Goal: Check status: Check status

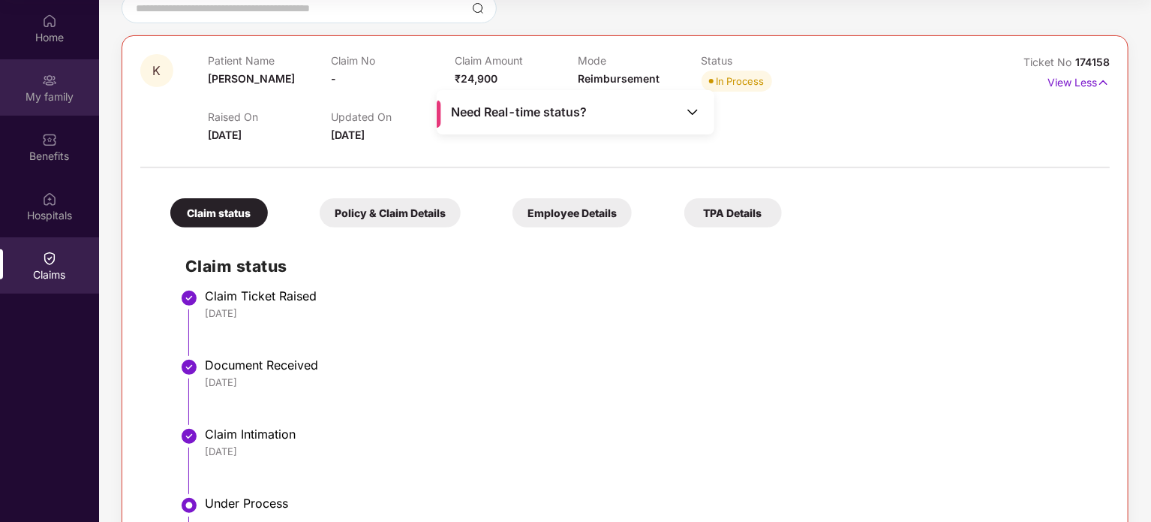
scroll to position [95, 0]
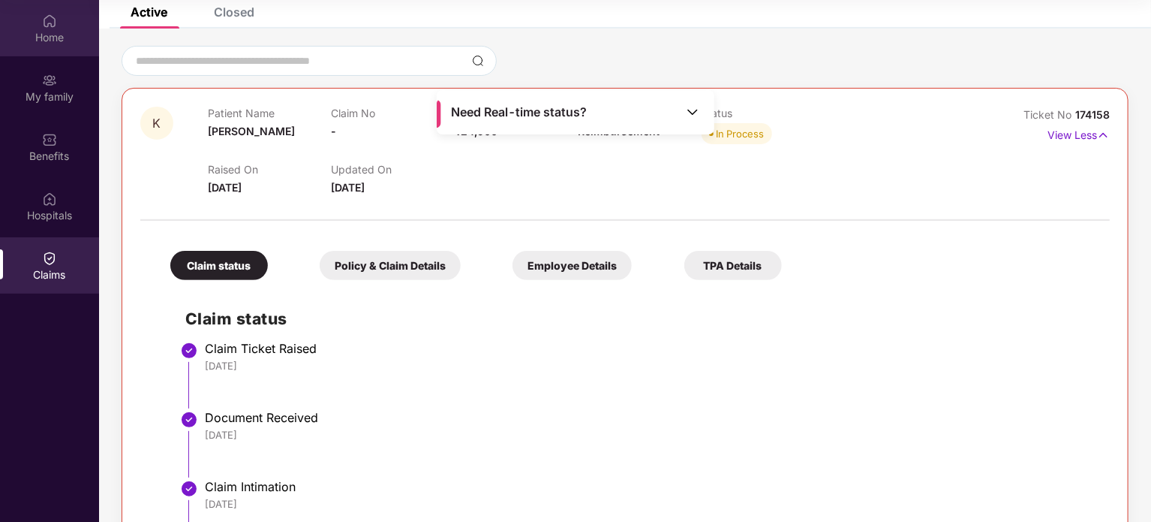
click at [44, 36] on div "Home" at bounding box center [49, 37] width 99 height 15
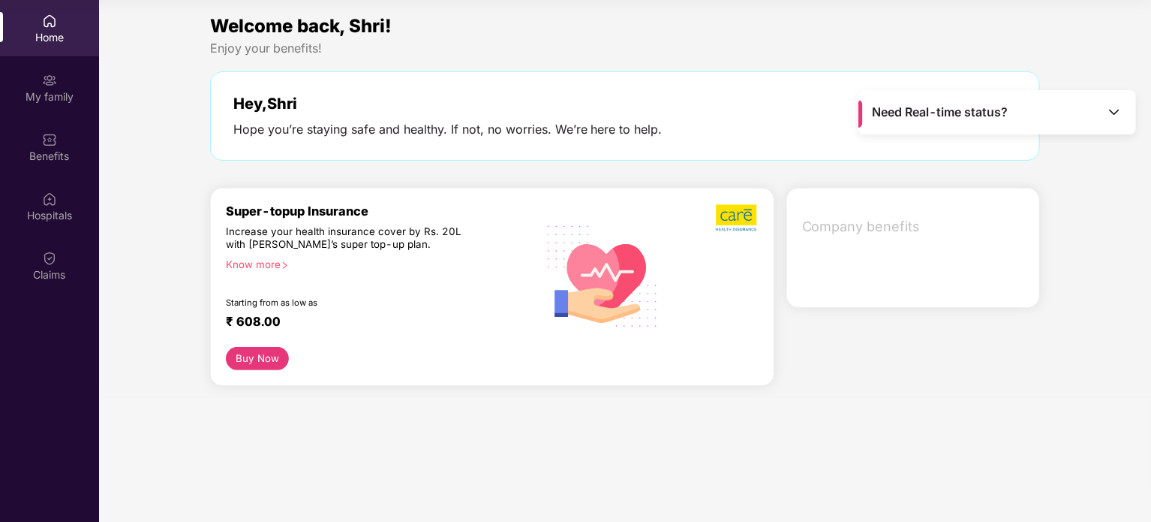
scroll to position [0, 0]
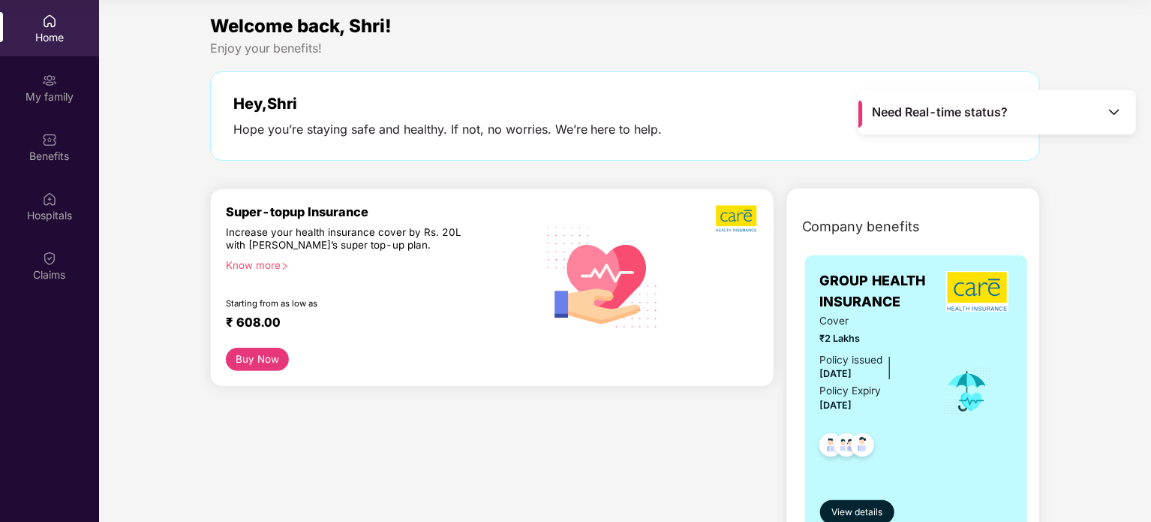
click at [44, 36] on div "Home" at bounding box center [49, 37] width 99 height 15
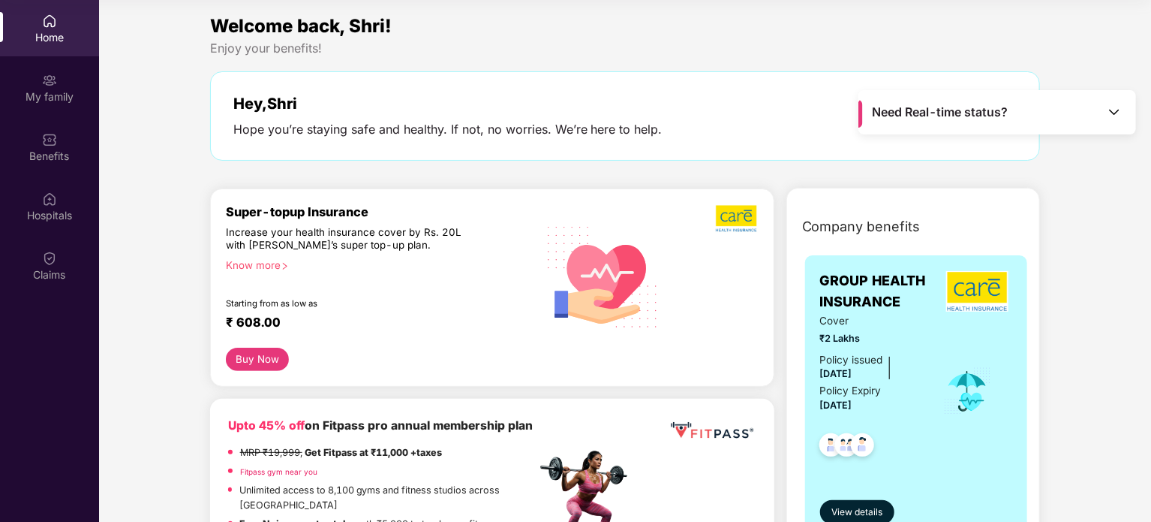
click at [44, 36] on div "Home" at bounding box center [49, 37] width 99 height 15
click at [45, 236] on div "Home My family Benefits Hospitals Claims" at bounding box center [49, 148] width 99 height 296
click at [46, 260] on img at bounding box center [49, 258] width 15 height 15
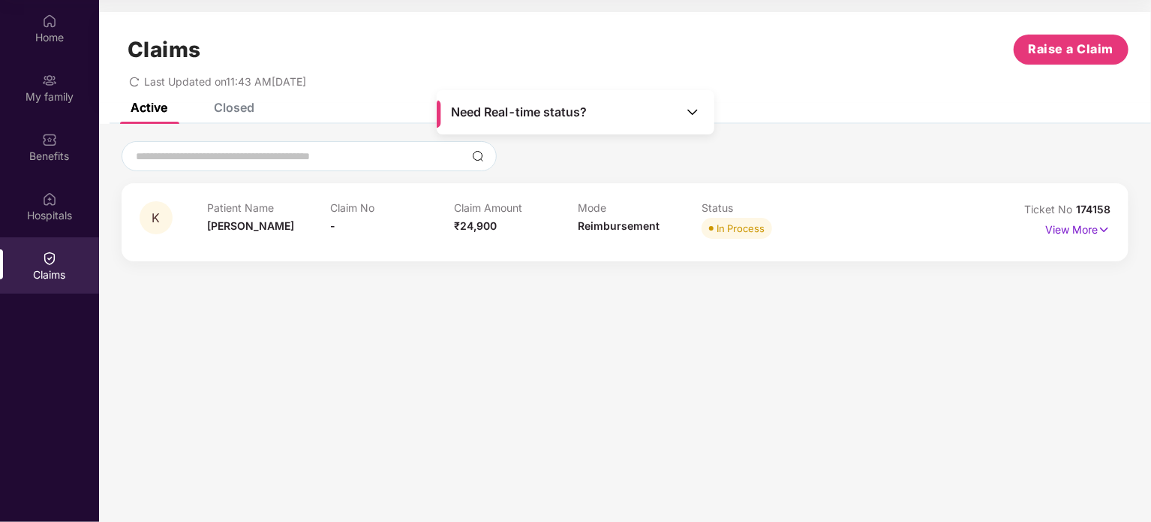
click at [709, 240] on div "Status In Process" at bounding box center [764, 221] width 124 height 41
click at [718, 224] on div "In Process" at bounding box center [741, 228] width 48 height 15
drag, startPoint x: 718, startPoint y: 224, endPoint x: 459, endPoint y: 227, distance: 258.2
click at [459, 227] on div "Patient Name [PERSON_NAME] No - Claim Amount ₹24,900 Mode Reimbursement Status …" at bounding box center [578, 221] width 742 height 41
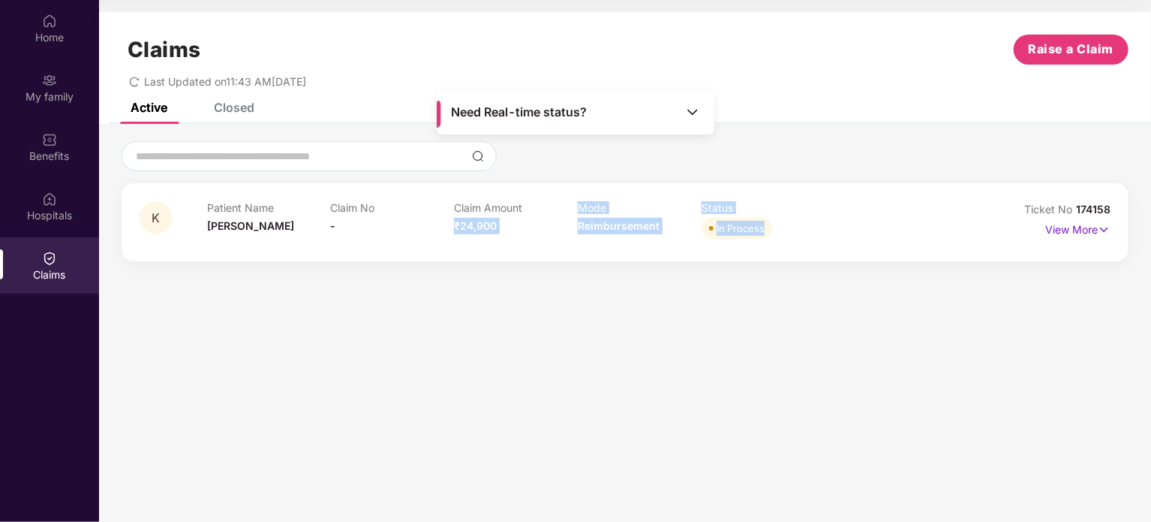
click at [459, 227] on span "₹24,900" at bounding box center [475, 225] width 43 height 13
click at [1076, 228] on p "View More" at bounding box center [1078, 228] width 65 height 20
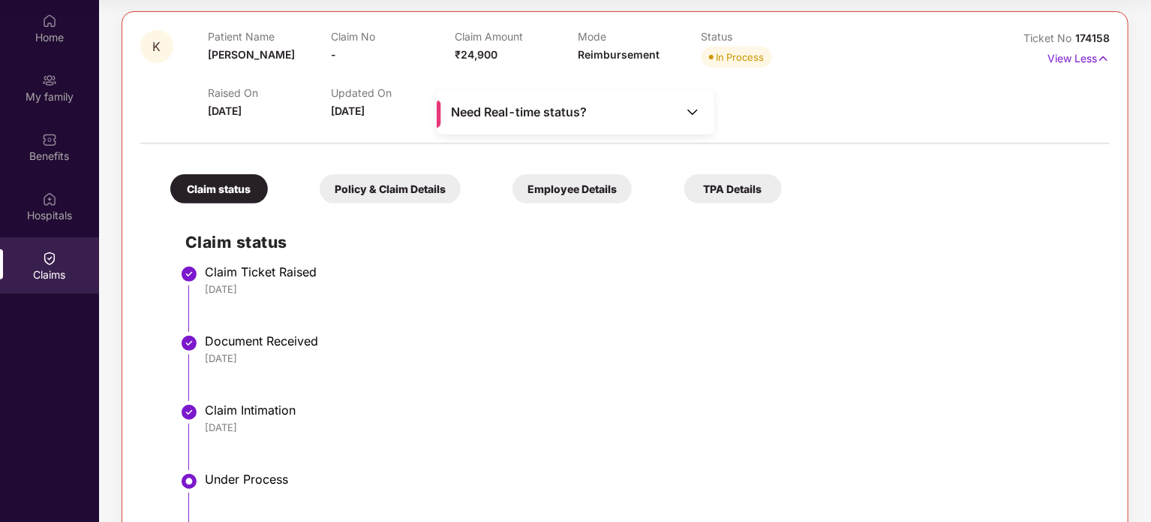
scroll to position [170, 0]
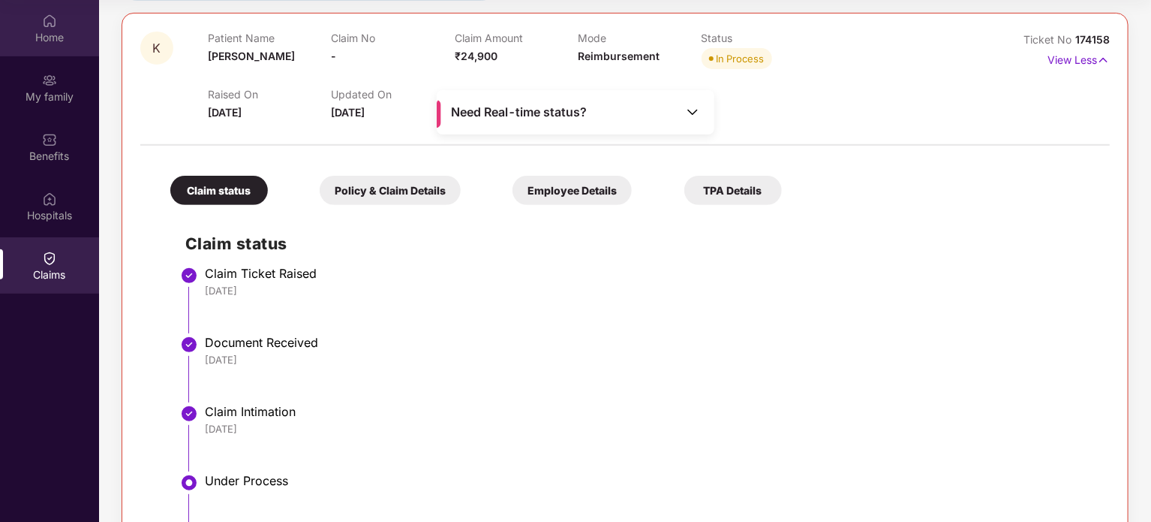
click at [49, 34] on div "Home" at bounding box center [49, 37] width 99 height 15
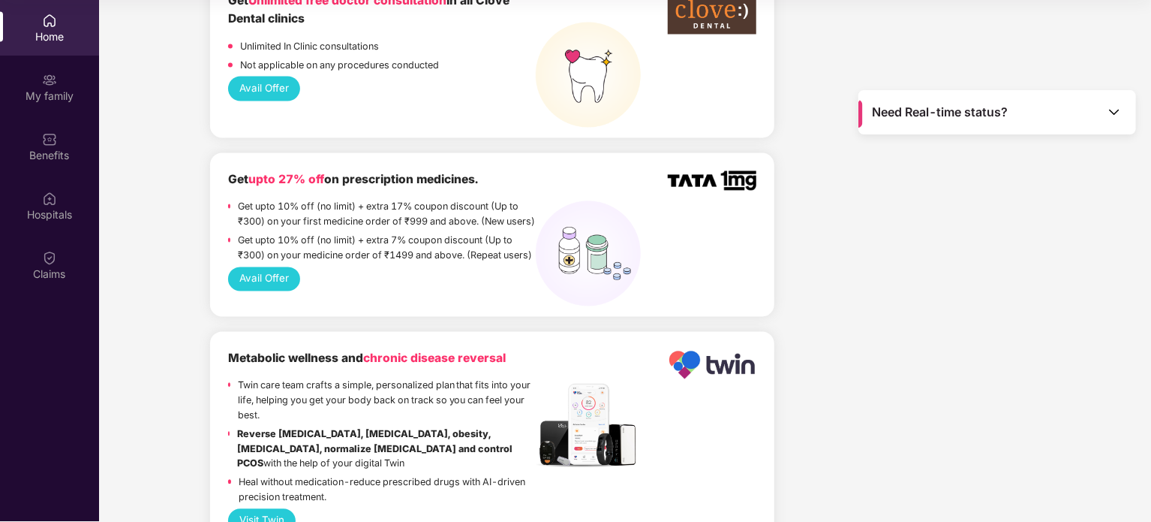
scroll to position [1627, 0]
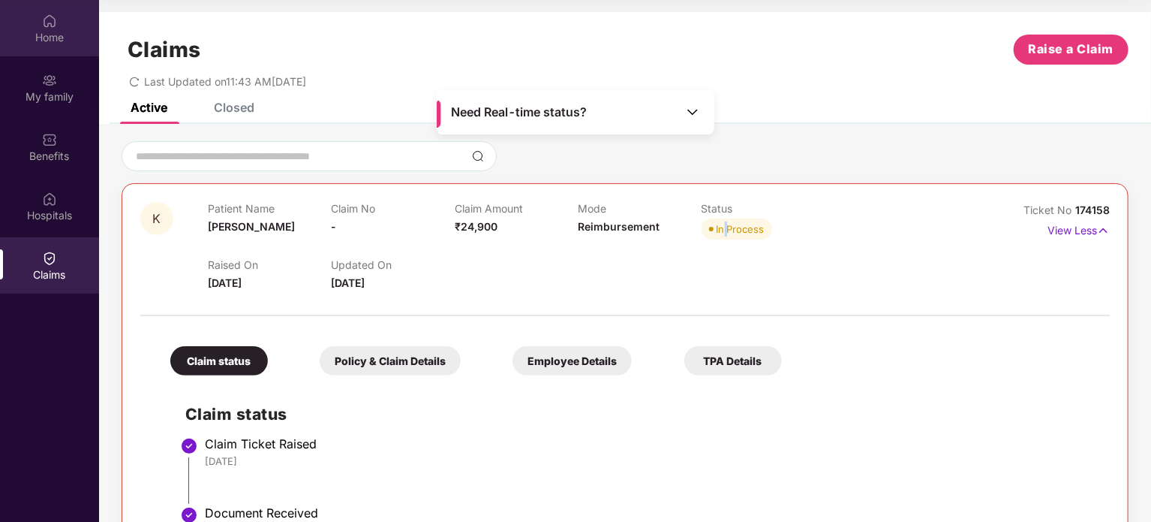
scroll to position [84, 0]
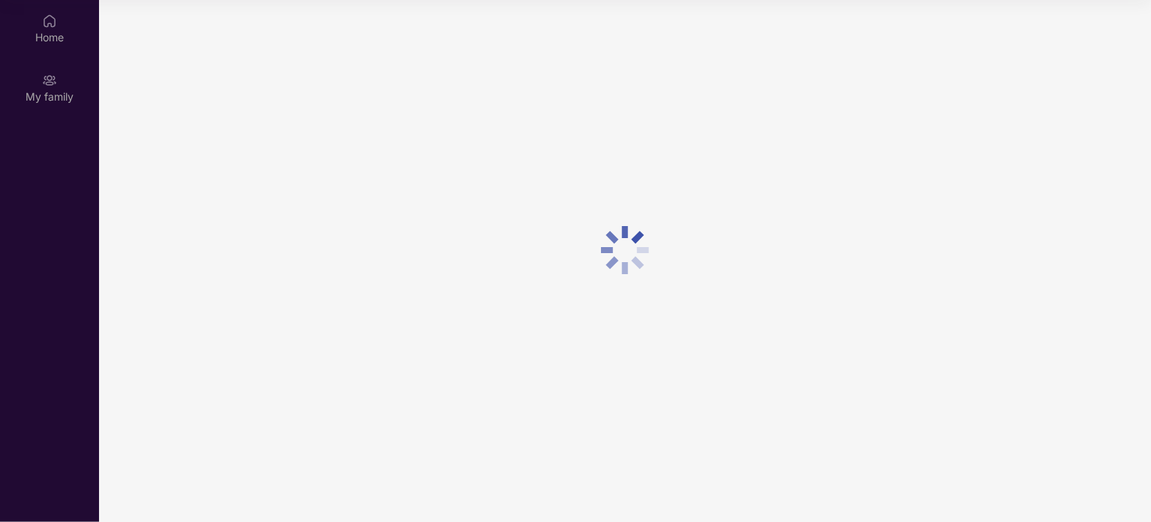
scroll to position [84, 0]
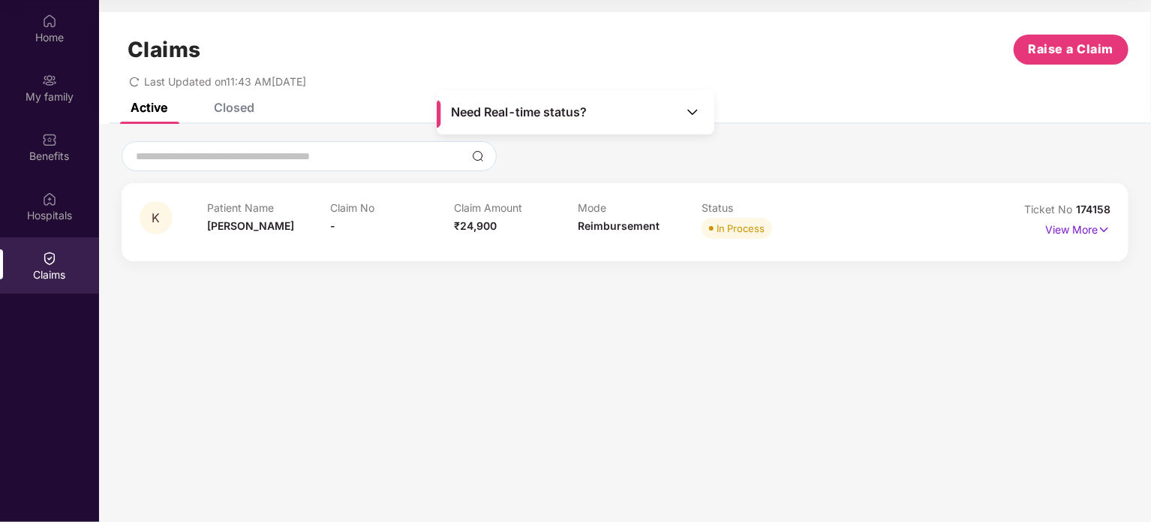
click at [226, 330] on section "Claims Raise a Claim Last Updated on 11:43 AM, 17 Sep 2025 Active Closed K Pati…" at bounding box center [625, 261] width 1052 height 522
click at [597, 204] on p "Mode" at bounding box center [640, 207] width 124 height 13
drag, startPoint x: 597, startPoint y: 204, endPoint x: 211, endPoint y: 210, distance: 386.6
click at [211, 210] on div "Patient Name Kamalesh Claim No - Claim Amount ₹24,900 Mode Reimbursement Status…" at bounding box center [578, 221] width 742 height 41
click at [211, 210] on p "Patient Name" at bounding box center [269, 207] width 124 height 13
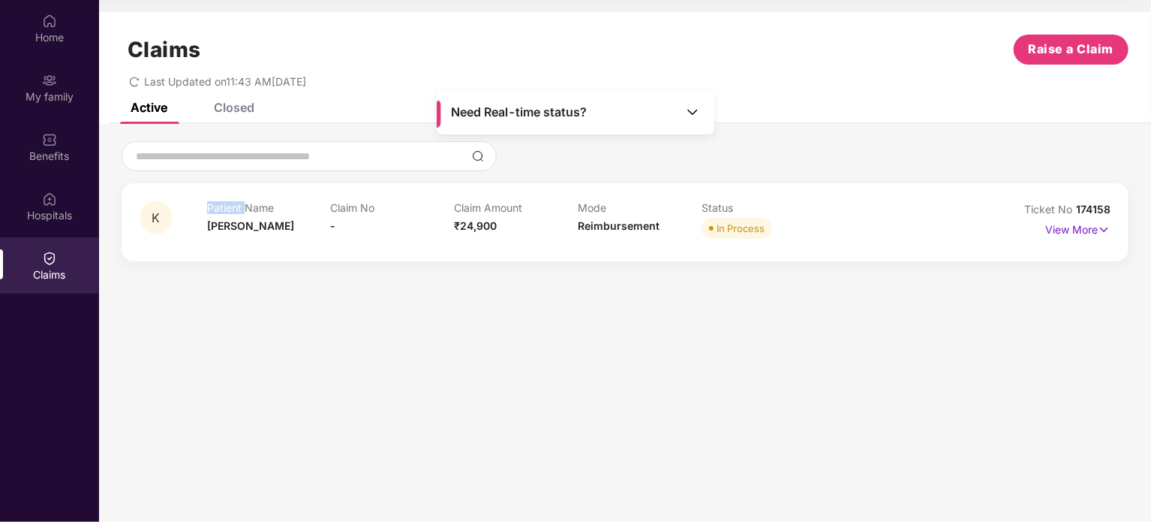
click at [211, 210] on p "Patient Name" at bounding box center [269, 207] width 124 height 13
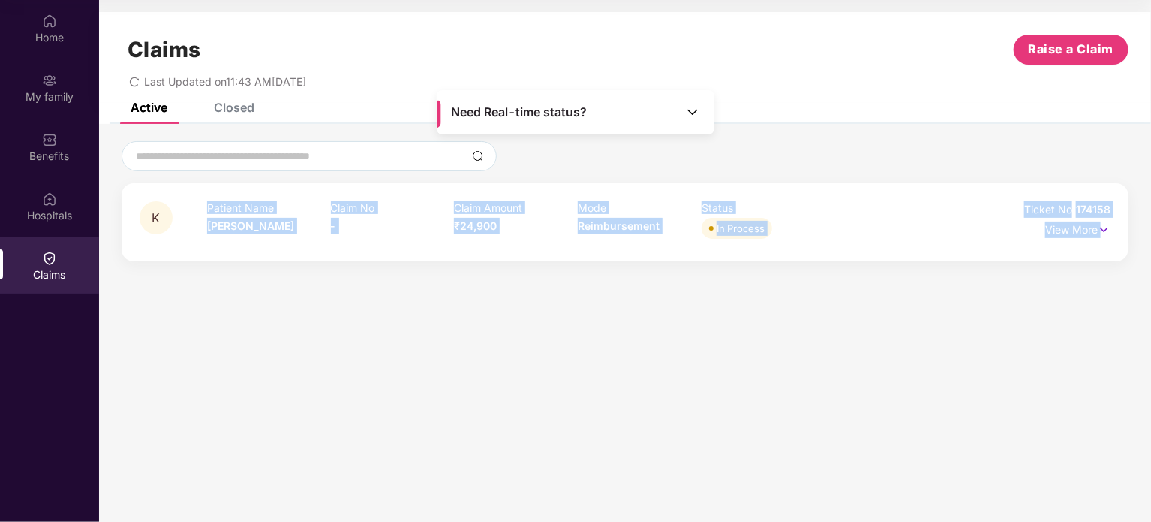
drag, startPoint x: 211, startPoint y: 210, endPoint x: 1124, endPoint y: 227, distance: 912.9
click at [1124, 227] on div "K Patient Name [PERSON_NAME] No - Claim Amount ₹24,900 Mode Reimbursement Statu…" at bounding box center [625, 222] width 1007 height 78
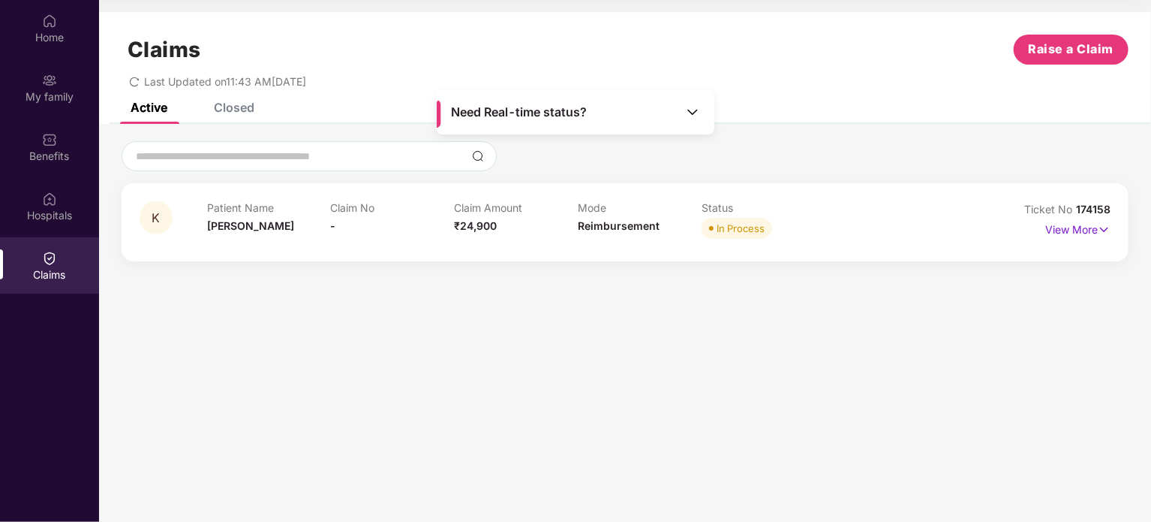
click at [247, 104] on div "Closed" at bounding box center [234, 107] width 41 height 15
click at [164, 106] on div "Active" at bounding box center [149, 107] width 37 height 15
click at [147, 86] on span "Last Updated on 11:43 AM, 17 Sep 2025" at bounding box center [225, 81] width 162 height 13
drag, startPoint x: 147, startPoint y: 86, endPoint x: 331, endPoint y: 80, distance: 184.0
click at [306, 80] on span "Last Updated on 11:43 AM, 17 Sep 2025" at bounding box center [225, 81] width 162 height 13
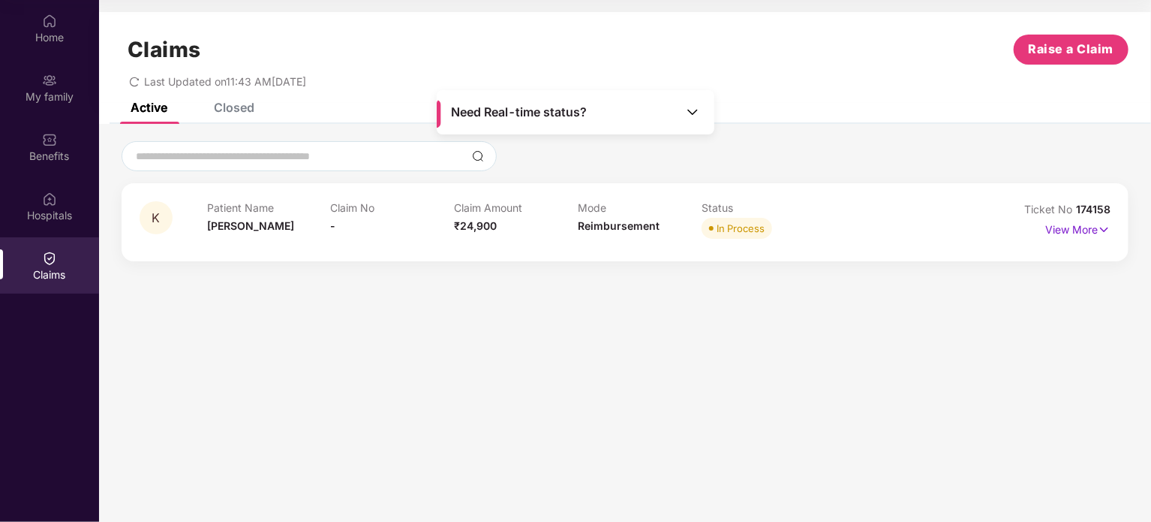
click at [306, 80] on span "Last Updated on 11:43 AM, 17 Sep 2025" at bounding box center [225, 81] width 162 height 13
drag, startPoint x: 331, startPoint y: 80, endPoint x: 132, endPoint y: 83, distance: 198.9
click at [132, 83] on div "Last Updated on 11:43 AM, 17 Sep 2025" at bounding box center [217, 81] width 177 height 13
click at [141, 55] on h1 "Claims" at bounding box center [165, 50] width 74 height 26
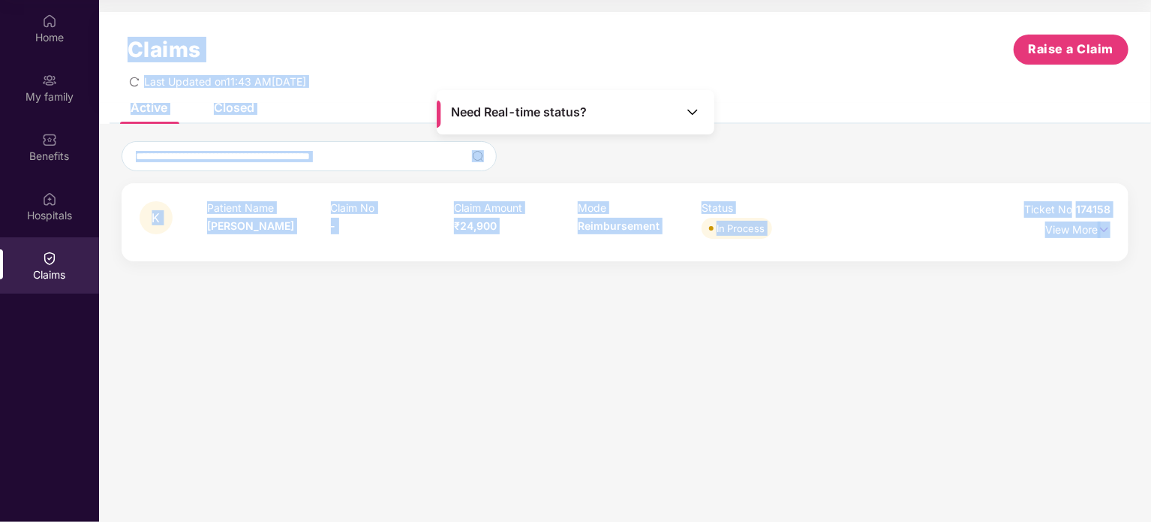
drag, startPoint x: 141, startPoint y: 55, endPoint x: 947, endPoint y: 248, distance: 828.9
click at [947, 248] on div "Claims Raise a Claim Last Updated on 11:43 AM, 17 Sep 2025 Active Closed K Pati…" at bounding box center [625, 144] width 1052 height 264
click at [486, 224] on span "₹24,900" at bounding box center [475, 225] width 43 height 13
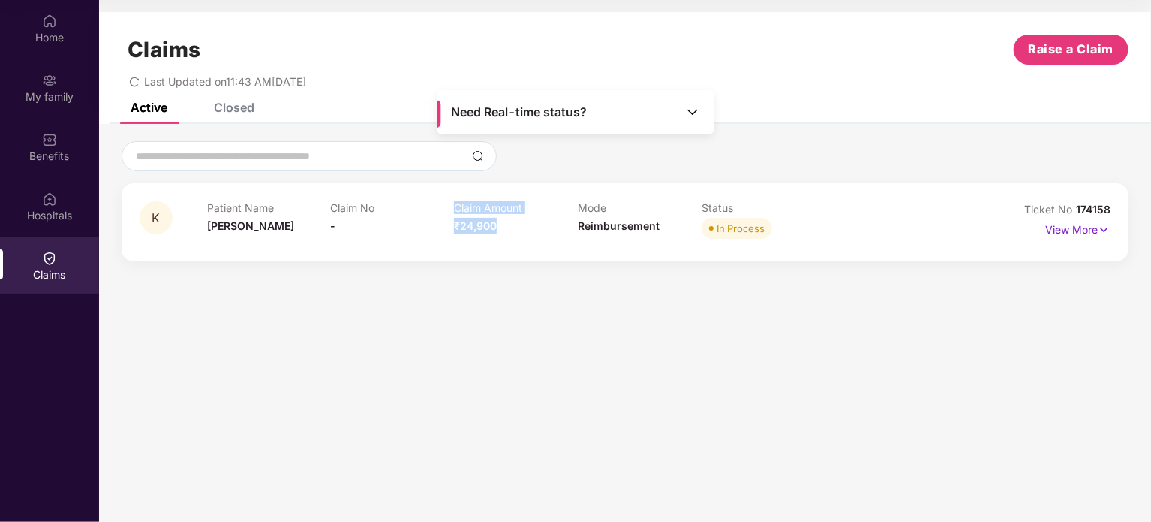
drag, startPoint x: 486, startPoint y: 224, endPoint x: 269, endPoint y: 218, distance: 216.3
click at [283, 221] on div "Patient Name [PERSON_NAME] No - Claim Amount ₹24,900 Mode Reimbursement Status …" at bounding box center [578, 221] width 742 height 41
click at [221, 217] on div "Patient Name Kamalesh" at bounding box center [269, 221] width 124 height 41
drag, startPoint x: 221, startPoint y: 217, endPoint x: 221, endPoint y: 202, distance: 15.0
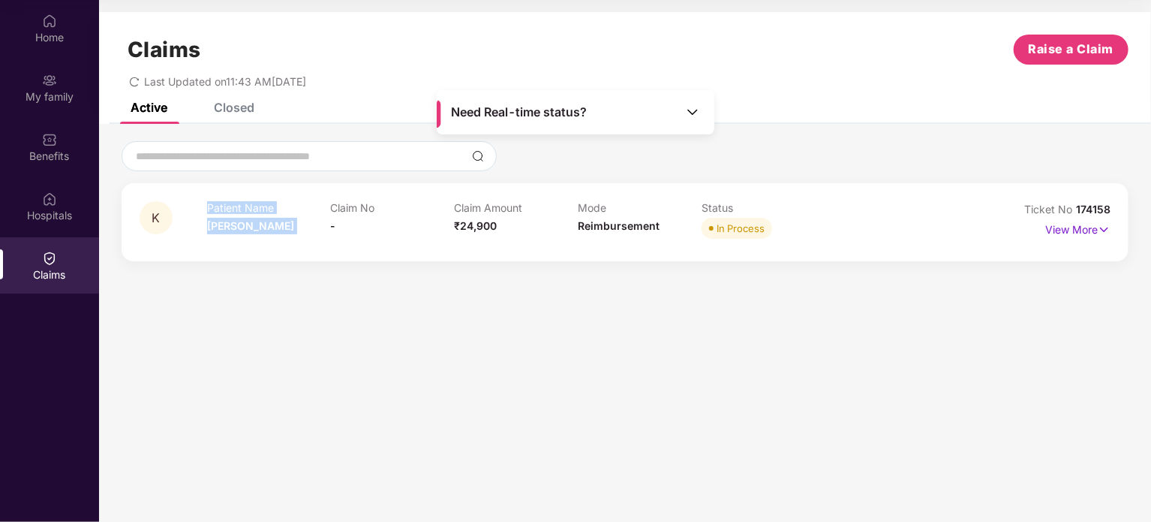
click at [221, 202] on div "Patient Name Kamalesh" at bounding box center [269, 221] width 124 height 41
click at [221, 202] on p "Patient Name" at bounding box center [269, 207] width 124 height 13
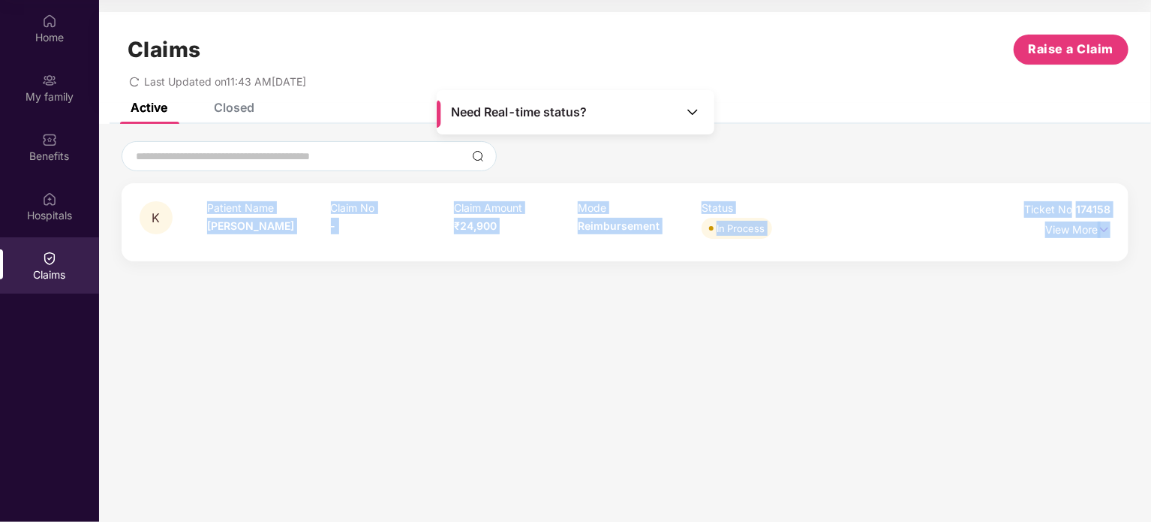
drag, startPoint x: 221, startPoint y: 202, endPoint x: 642, endPoint y: 254, distance: 423.6
click at [642, 254] on div "K Patient Name [PERSON_NAME] No - Claim Amount ₹24,900 Mode Reimbursement Statu…" at bounding box center [625, 222] width 1007 height 78
click at [723, 227] on div "In Process" at bounding box center [741, 228] width 48 height 15
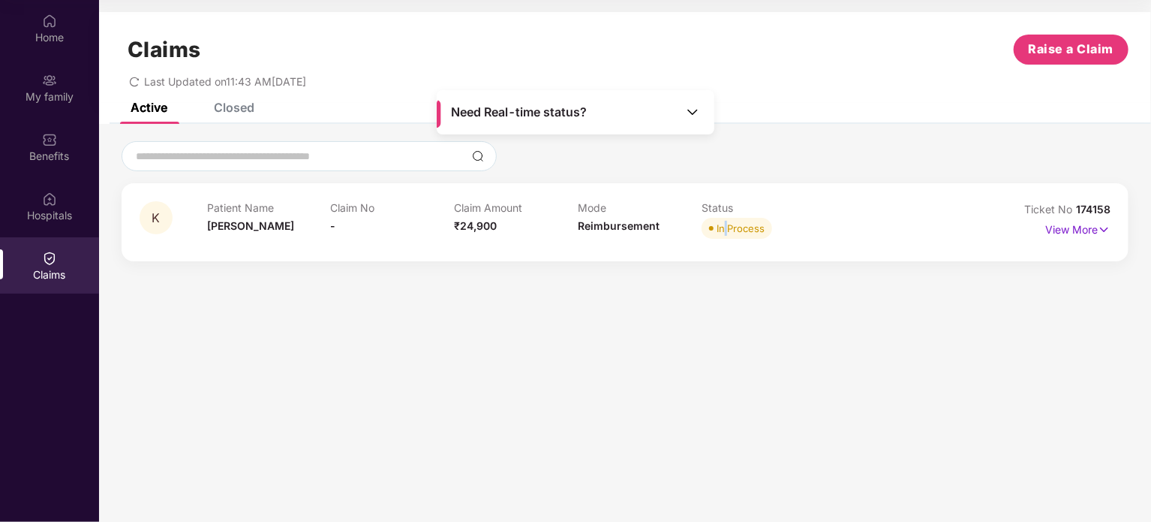
click at [723, 227] on div "In Process" at bounding box center [741, 228] width 48 height 15
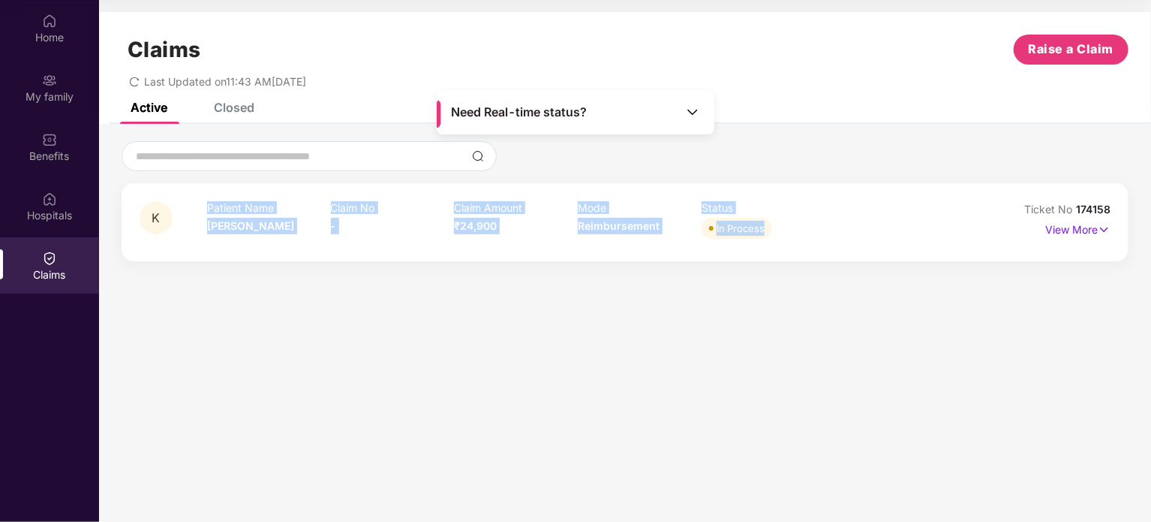
drag, startPoint x: 723, startPoint y: 227, endPoint x: 234, endPoint y: 200, distance: 489.4
click at [234, 201] on div "Patient Name [PERSON_NAME] No - Claim Amount ₹24,900 Mode Reimbursement Status …" at bounding box center [578, 221] width 742 height 41
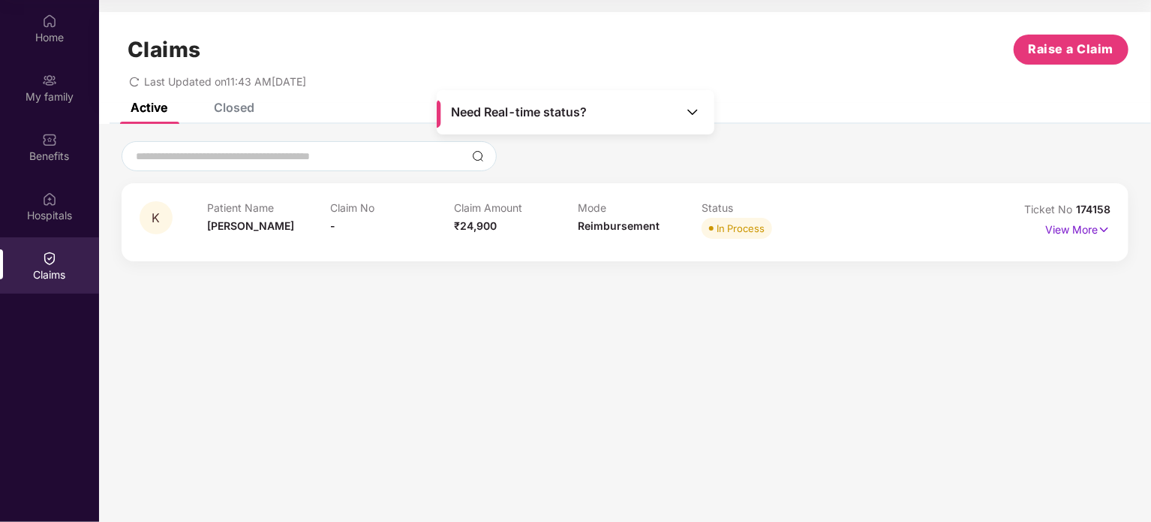
click at [1078, 242] on div at bounding box center [625, 242] width 971 height 1
click at [1073, 233] on p "View More" at bounding box center [1078, 228] width 65 height 20
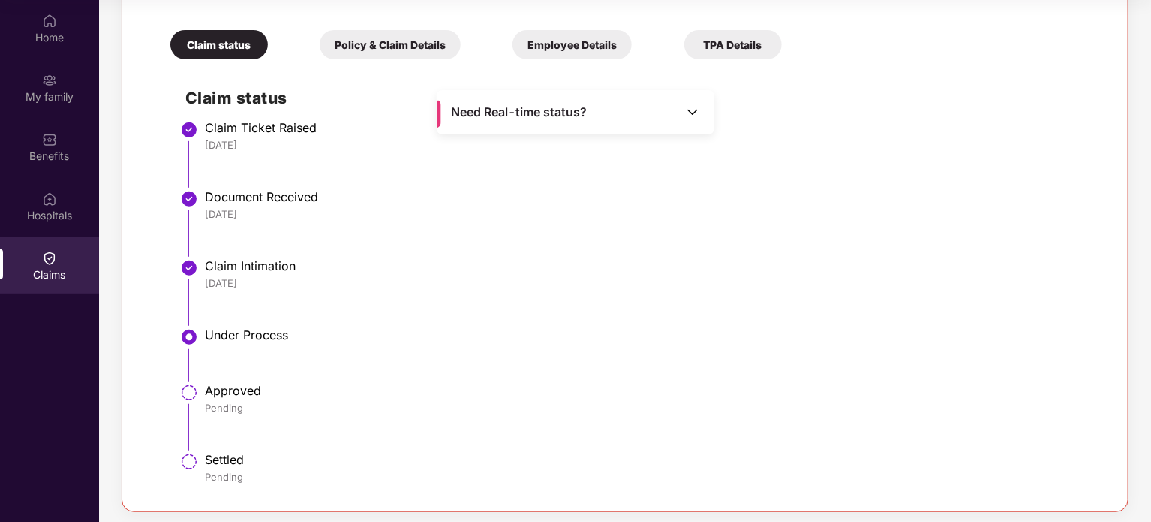
scroll to position [321, 0]
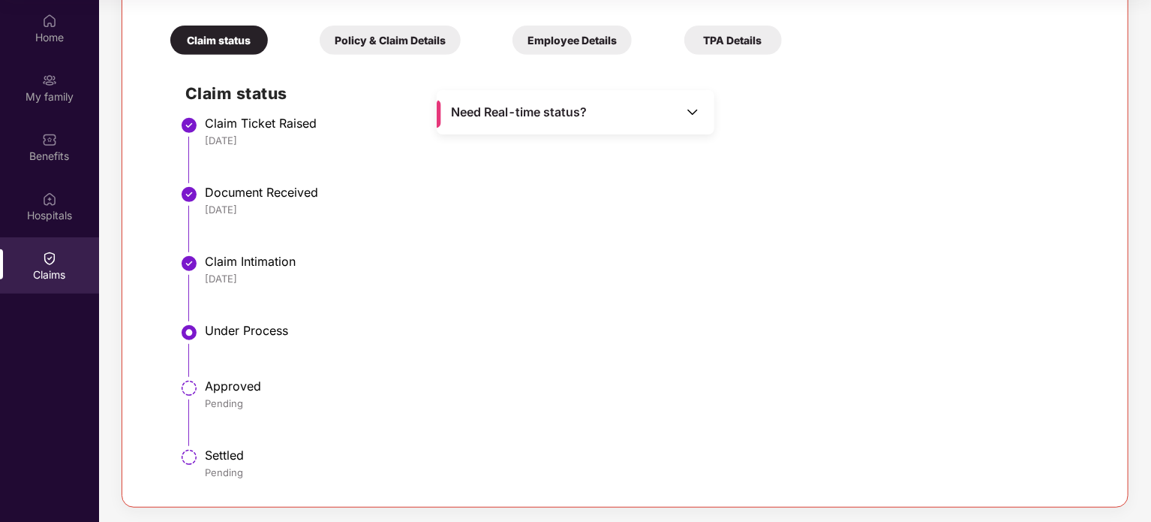
click at [249, 333] on div "Under Process" at bounding box center [650, 330] width 890 height 15
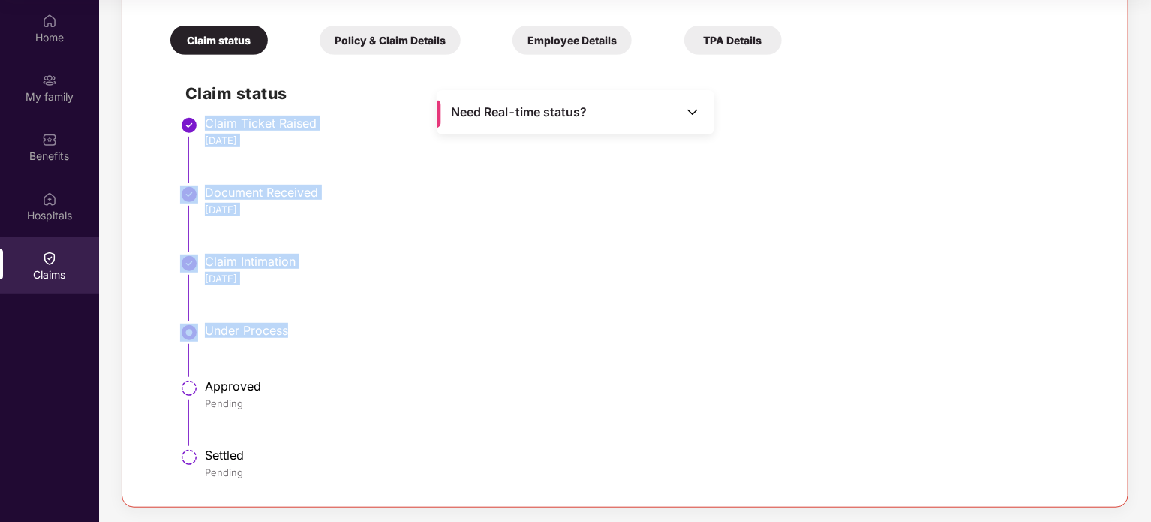
drag, startPoint x: 249, startPoint y: 333, endPoint x: 207, endPoint y: 122, distance: 215.8
click at [207, 122] on ul "Claim Ticket Raised 15 Sep 2025 Document Received 15 Sep 2025 Claim Intimation …" at bounding box center [640, 305] width 910 height 368
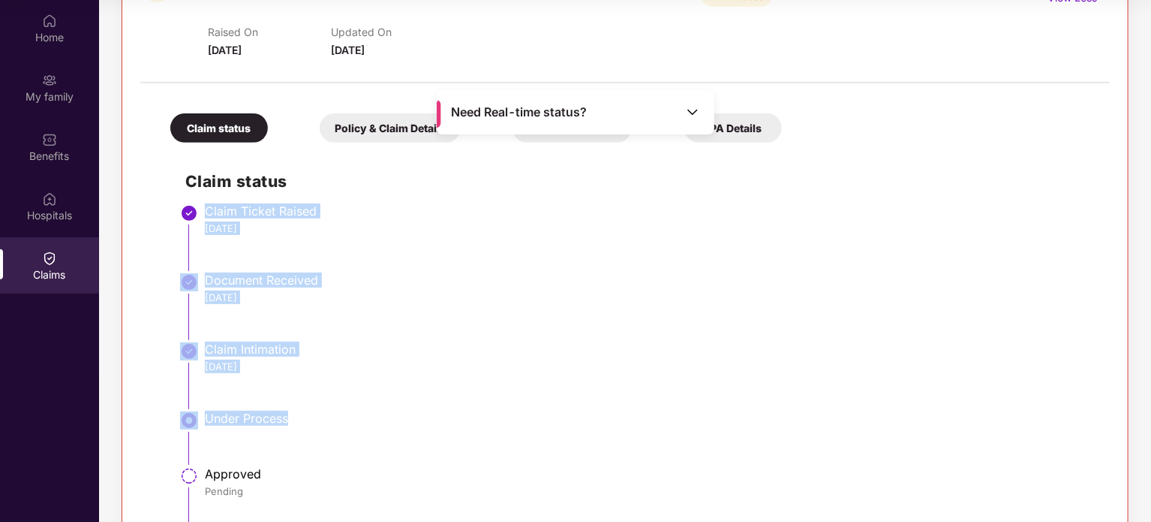
scroll to position [170, 0]
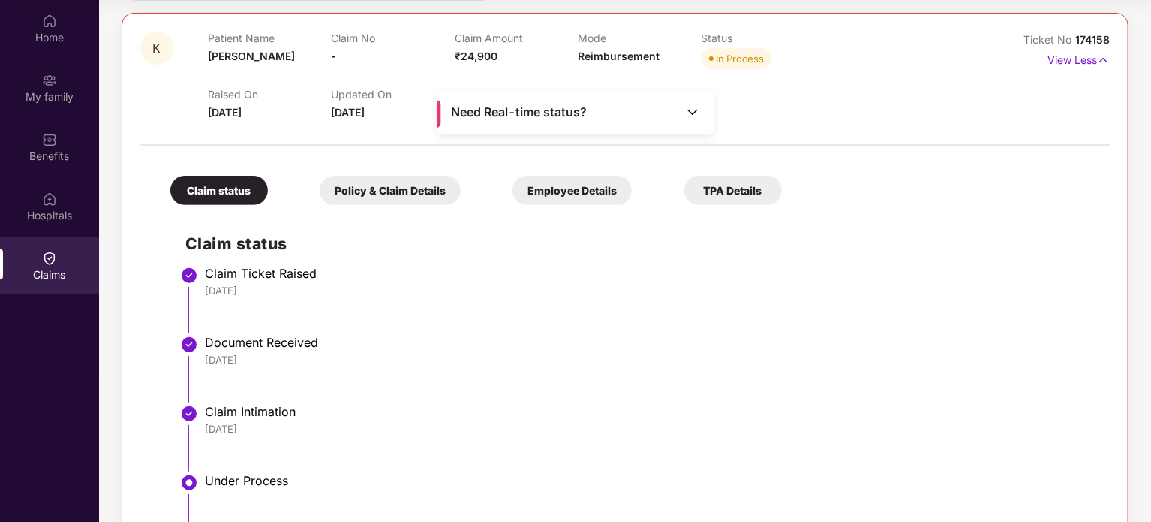
click at [533, 113] on span "Need Real-time status?" at bounding box center [519, 112] width 136 height 16
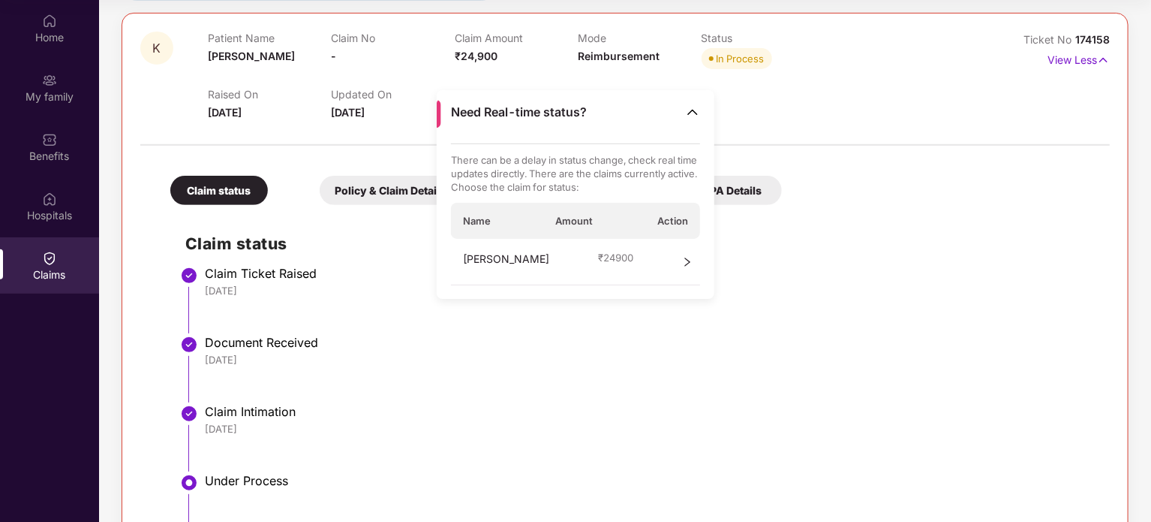
click at [62, 269] on div "Claims" at bounding box center [49, 274] width 99 height 15
click at [643, 255] on div "Kamalesh ₹ 24900" at bounding box center [576, 262] width 250 height 47
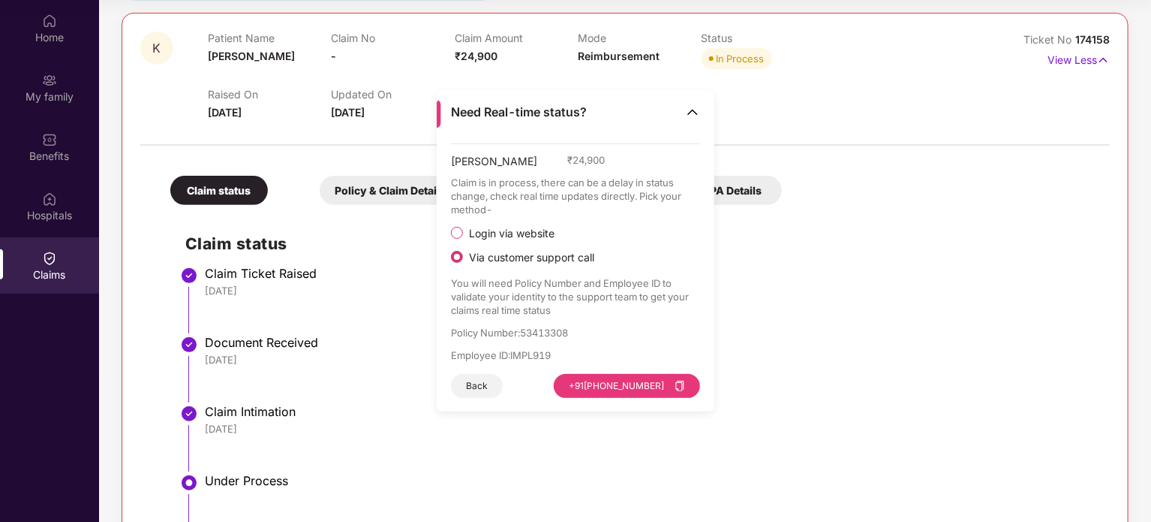
click at [551, 331] on p "Policy Number : 53413308" at bounding box center [576, 333] width 250 height 14
click at [528, 355] on p "Employee ID : IMPL919" at bounding box center [576, 355] width 250 height 14
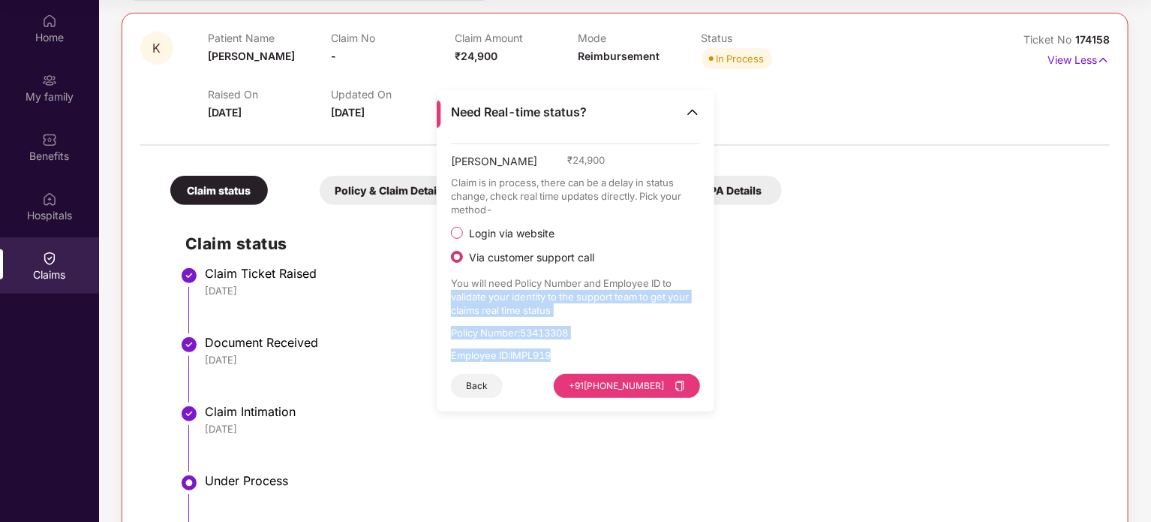
drag, startPoint x: 528, startPoint y: 355, endPoint x: 459, endPoint y: 302, distance: 86.2
click at [459, 302] on div "Kamalesh ₹ 24,900 Claim is in process, there can be a delay in status change, c…" at bounding box center [576, 270] width 250 height 254
click at [473, 390] on button "Back" at bounding box center [477, 386] width 52 height 24
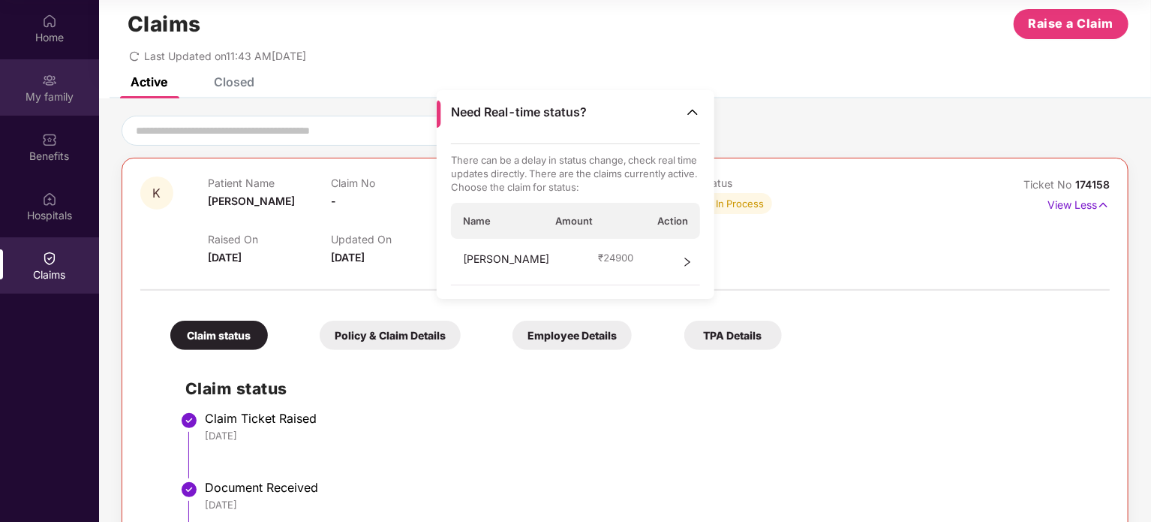
scroll to position [20, 0]
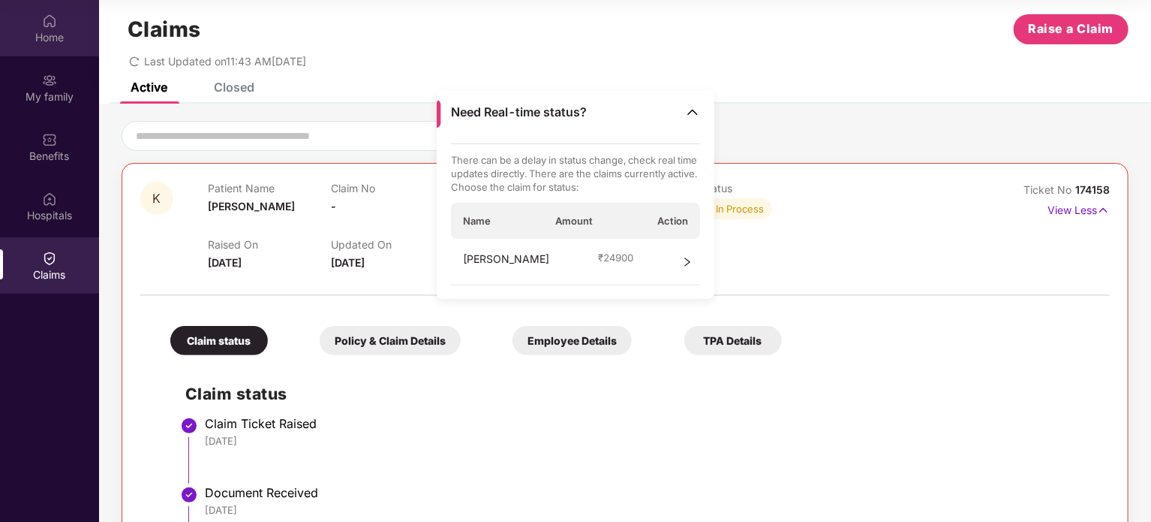
click at [65, 30] on div "Home" at bounding box center [49, 37] width 99 height 15
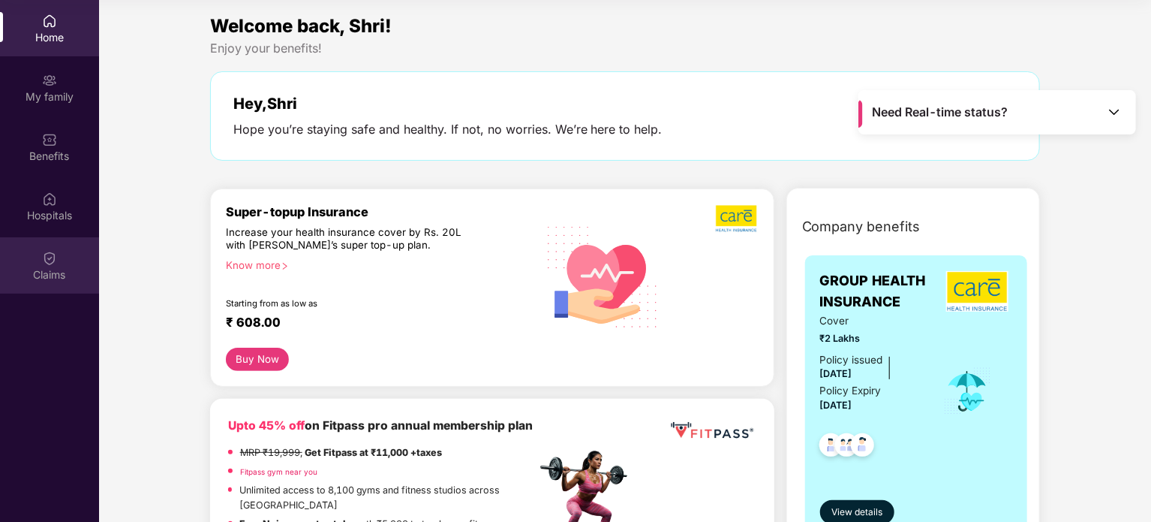
click at [51, 263] on img at bounding box center [49, 258] width 15 height 15
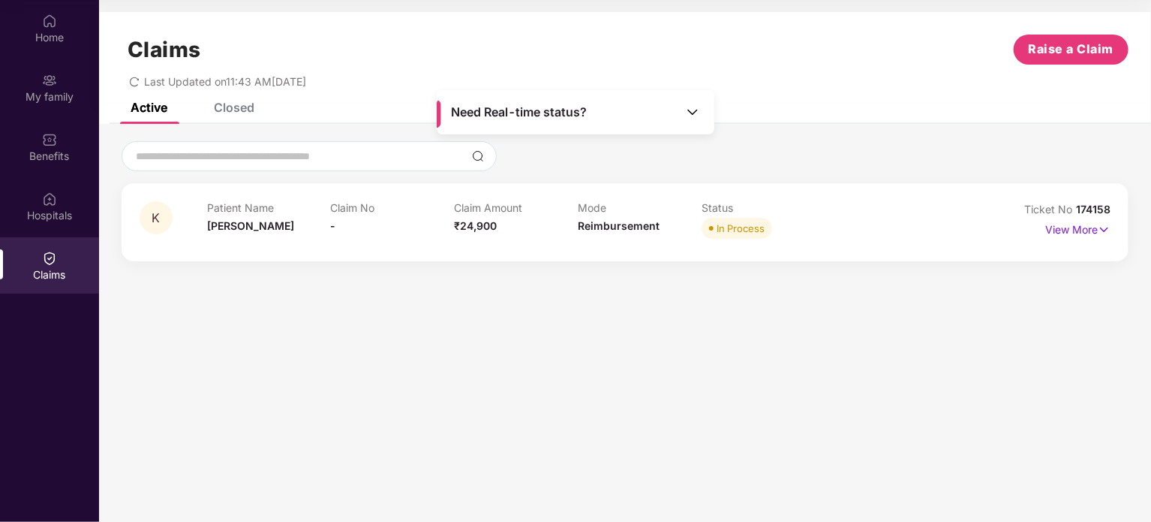
click at [738, 233] on div "In Process" at bounding box center [741, 228] width 48 height 15
